Goal: Information Seeking & Learning: Learn about a topic

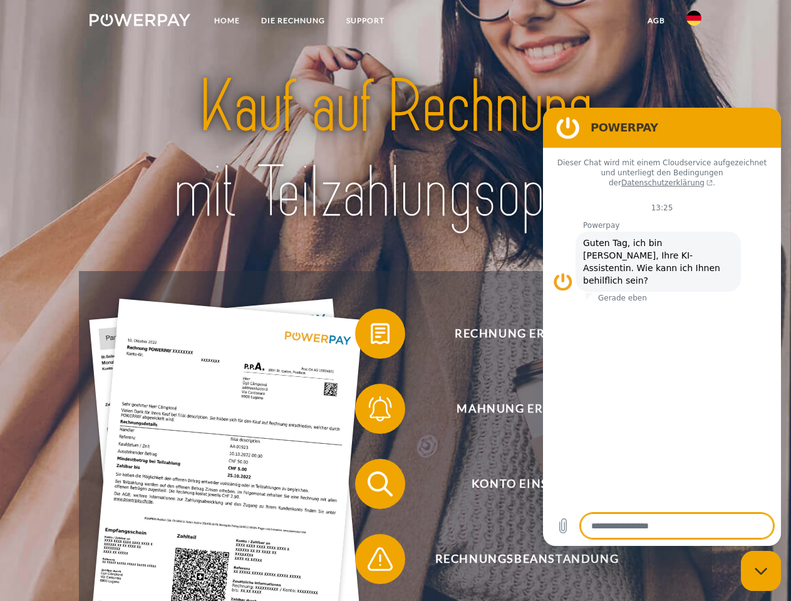
click at [140, 22] on img at bounding box center [140, 20] width 101 height 13
click at [694, 22] on img at bounding box center [694, 18] width 15 height 15
click at [656, 21] on link "agb" at bounding box center [656, 20] width 39 height 23
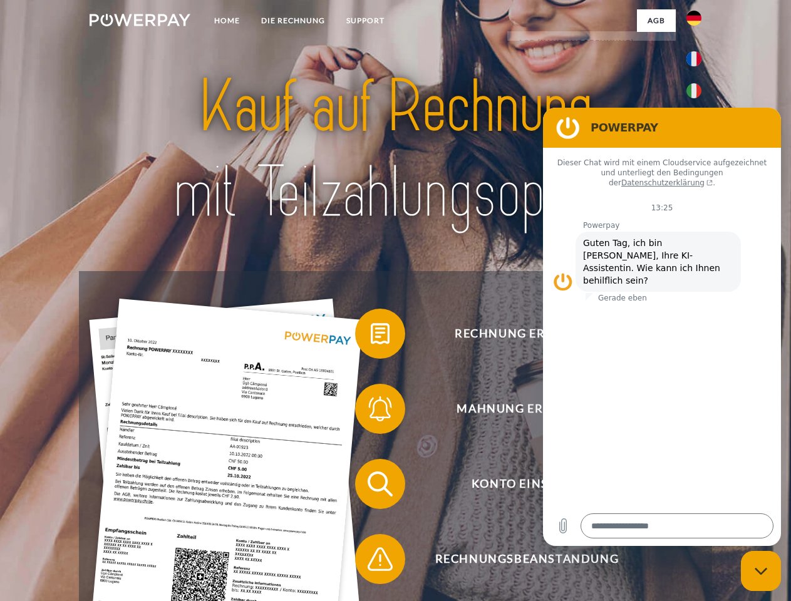
click at [371, 336] on span at bounding box center [361, 334] width 63 height 63
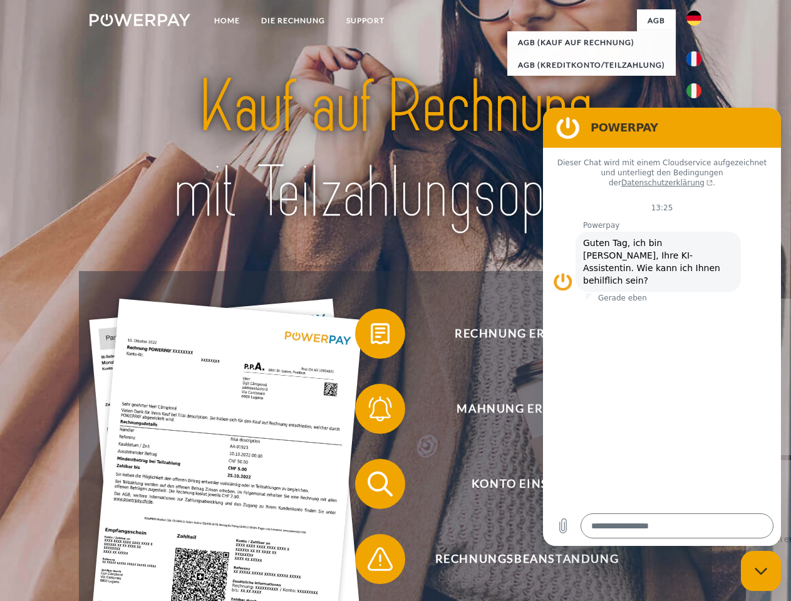
click at [371, 412] on span at bounding box center [361, 409] width 63 height 63
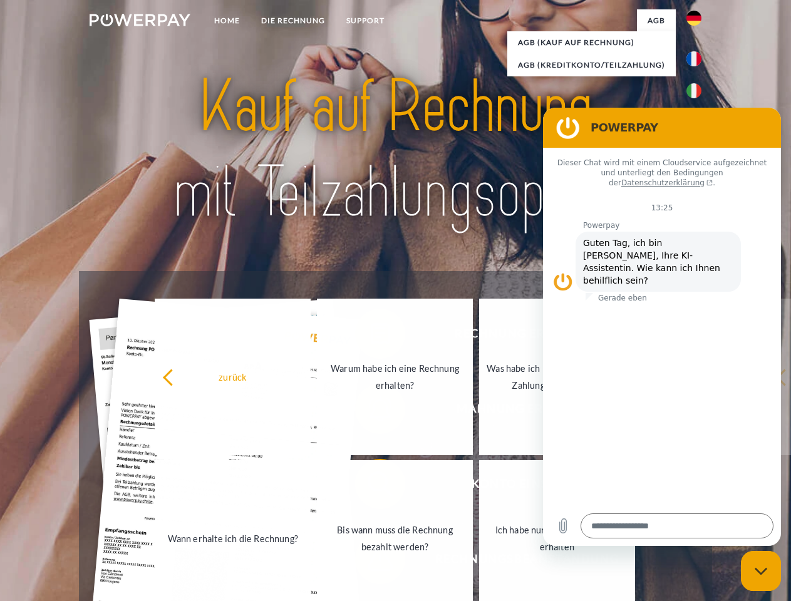
click at [371, 487] on link "Bis wann muss die Rechnung bezahlt werden?" at bounding box center [395, 539] width 156 height 157
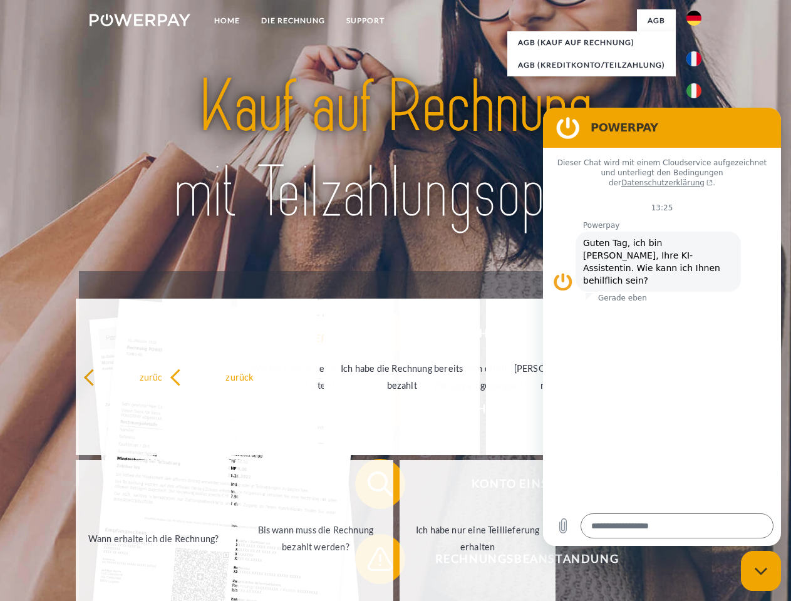
click at [371, 562] on span at bounding box center [361, 559] width 63 height 63
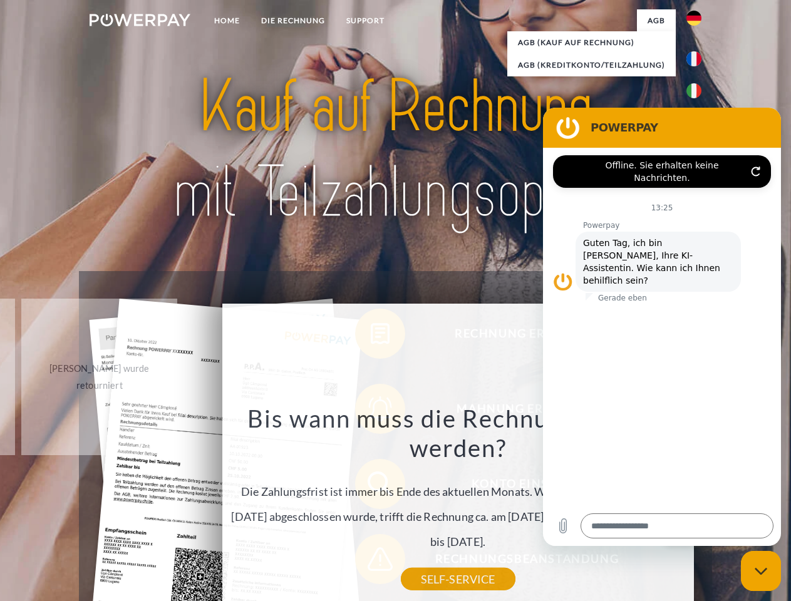
click at [761, 571] on icon "Messaging-Fenster schließen" at bounding box center [761, 572] width 13 height 8
type textarea "*"
